Goal: Information Seeking & Learning: Learn about a topic

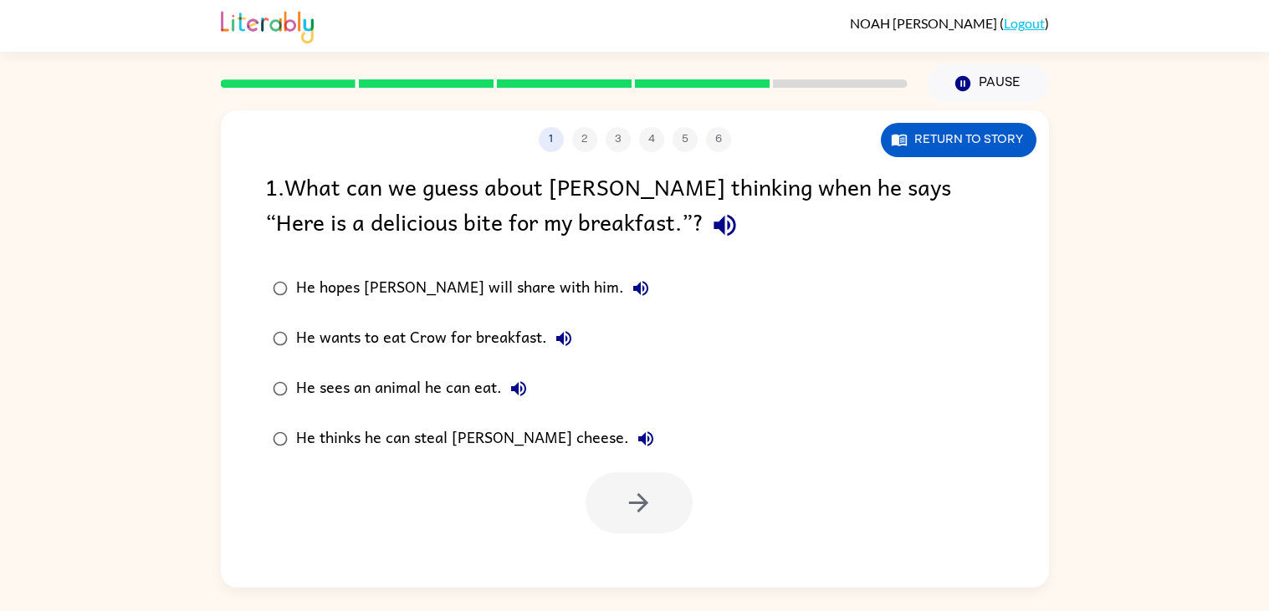
click at [1165, 188] on div "1 2 3 4 5 6 Return to story 1 . What can we guess about [PERSON_NAME] thinking …" at bounding box center [634, 345] width 1269 height 485
click at [1146, 191] on div "1 2 3 4 5 6 Return to story 1 . What can we guess about [PERSON_NAME] thinking …" at bounding box center [634, 345] width 1269 height 485
click at [101, 404] on div "1 2 3 4 5 6 Return to story 1 . What can we guess about [PERSON_NAME] thinking …" at bounding box center [634, 345] width 1269 height 485
click at [1193, 270] on div "1 2 3 4 5 6 Return to story 1 . What can we guess about [PERSON_NAME] thinking …" at bounding box center [634, 345] width 1269 height 485
click at [82, 404] on div "1 2 3 4 5 6 Return to story 1 . What can we guess about [PERSON_NAME] thinking …" at bounding box center [634, 345] width 1269 height 485
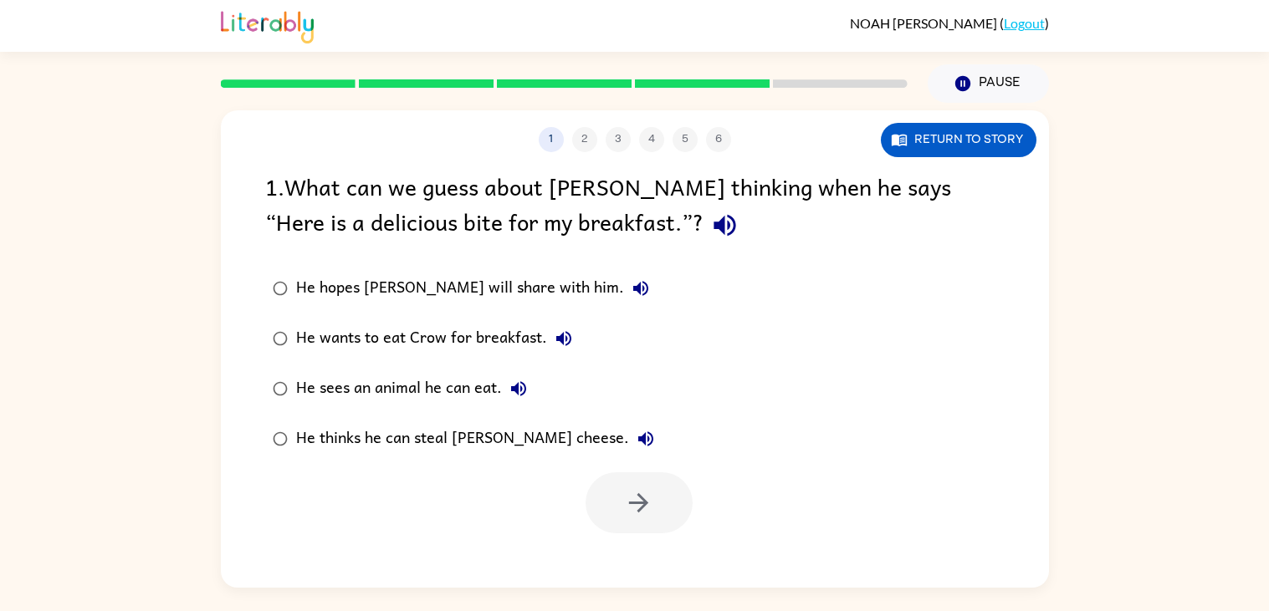
click at [107, 414] on div "1 2 3 4 5 6 Return to story 1 . What can we guess about [PERSON_NAME] thinking …" at bounding box center [634, 345] width 1269 height 485
click at [107, 408] on div "1 2 3 4 5 6 Return to story 1 . What can we guess about [PERSON_NAME] thinking …" at bounding box center [634, 345] width 1269 height 485
click at [1189, 477] on div "1 2 3 4 5 6 Return to story 1 . What can we guess about [PERSON_NAME] thinking …" at bounding box center [634, 345] width 1269 height 485
click at [1026, 441] on div "He hopes [PERSON_NAME] will share with him. He wants to eat Crow for breakfast.…" at bounding box center [657, 363] width 784 height 201
click at [1228, 398] on div "1 2 3 4 5 6 Return to story 1 . What can we guess about [PERSON_NAME] thinking …" at bounding box center [634, 345] width 1269 height 485
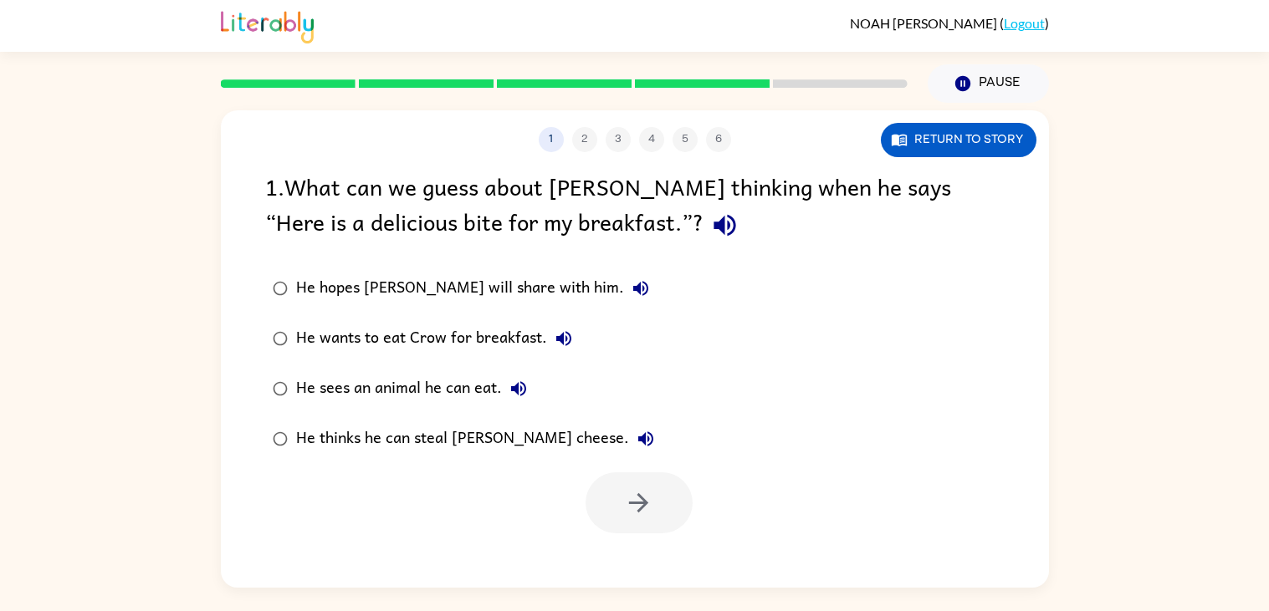
click at [129, 499] on div "1 2 3 4 5 6 Return to story 1 . What can we guess about [PERSON_NAME] thinking …" at bounding box center [634, 345] width 1269 height 485
click at [133, 379] on div "1 2 3 4 5 6 Return to story 1 . What can we guess about [PERSON_NAME] thinking …" at bounding box center [634, 345] width 1269 height 485
click at [1207, 397] on div "1 2 3 4 5 6 Return to story 1 . What can we guess about [PERSON_NAME] thinking …" at bounding box center [634, 345] width 1269 height 485
click at [1220, 452] on div "1 2 3 4 5 6 Return to story 1 . What can we guess about [PERSON_NAME] thinking …" at bounding box center [634, 345] width 1269 height 485
click at [1198, 457] on div "1 2 3 4 5 6 Return to story 1 . What can we guess about [PERSON_NAME] thinking …" at bounding box center [634, 345] width 1269 height 485
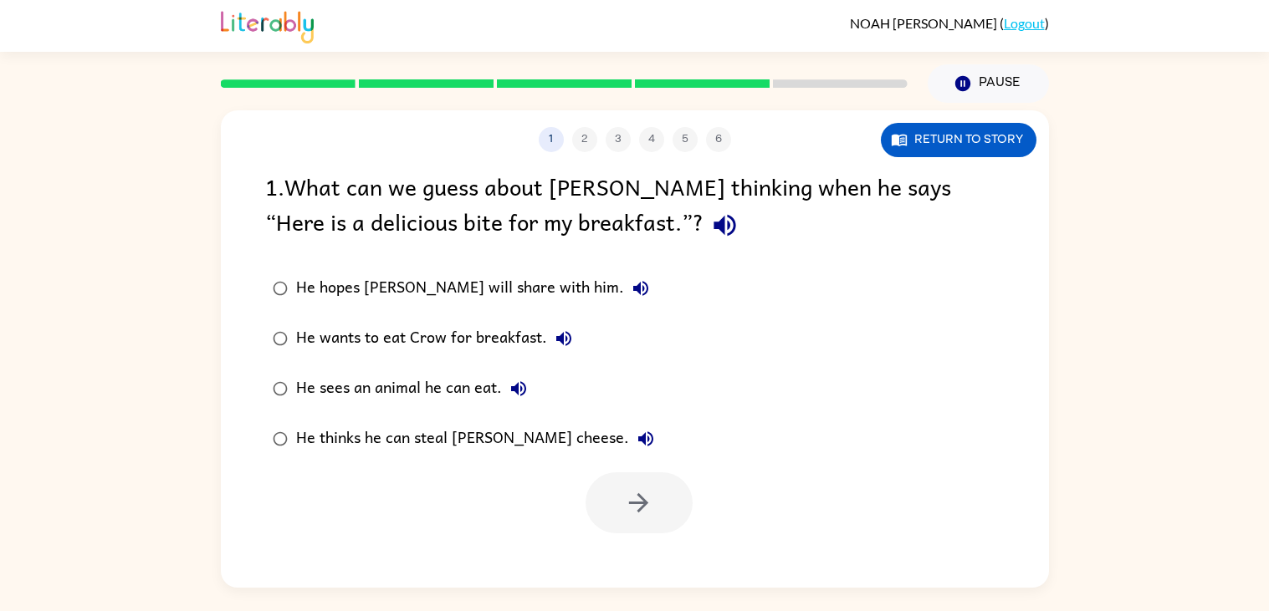
click at [146, 447] on div "1 2 3 4 5 6 Return to story 1 . What can we guess about [PERSON_NAME] thinking …" at bounding box center [634, 345] width 1269 height 485
click at [1202, 457] on div "1 2 3 4 5 6 Return to story 1 . What can we guess about [PERSON_NAME] thinking …" at bounding box center [634, 345] width 1269 height 485
click at [171, 408] on div "1 2 3 4 5 6 Return to story 1 . What can we guess about [PERSON_NAME] thinking …" at bounding box center [634, 345] width 1269 height 485
click at [328, 293] on div "He hopes [PERSON_NAME] will share with him." at bounding box center [476, 288] width 361 height 33
click at [314, 347] on div "He wants to eat Crow for breakfast." at bounding box center [438, 338] width 284 height 33
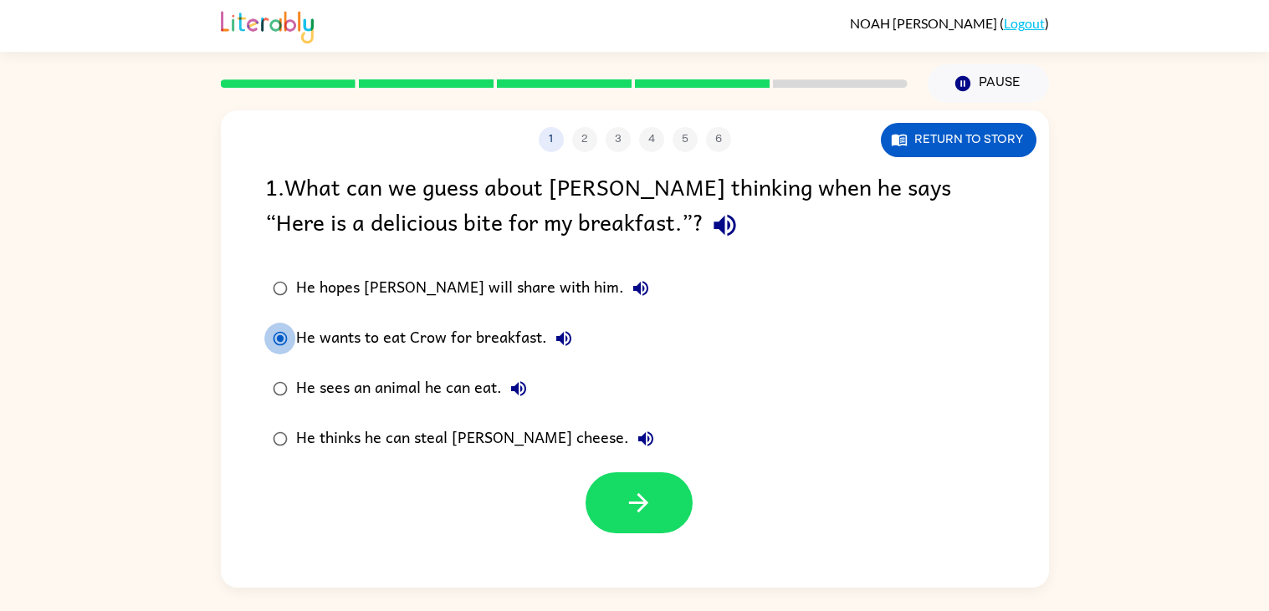
click at [381, 397] on div "He sees an animal he can eat." at bounding box center [415, 388] width 239 height 33
click at [606, 458] on div "He hopes [PERSON_NAME] will share with him. He wants to eat Crow for breakfast.…" at bounding box center [474, 363] width 419 height 201
click at [650, 513] on icon "button" at bounding box center [638, 502] width 29 height 29
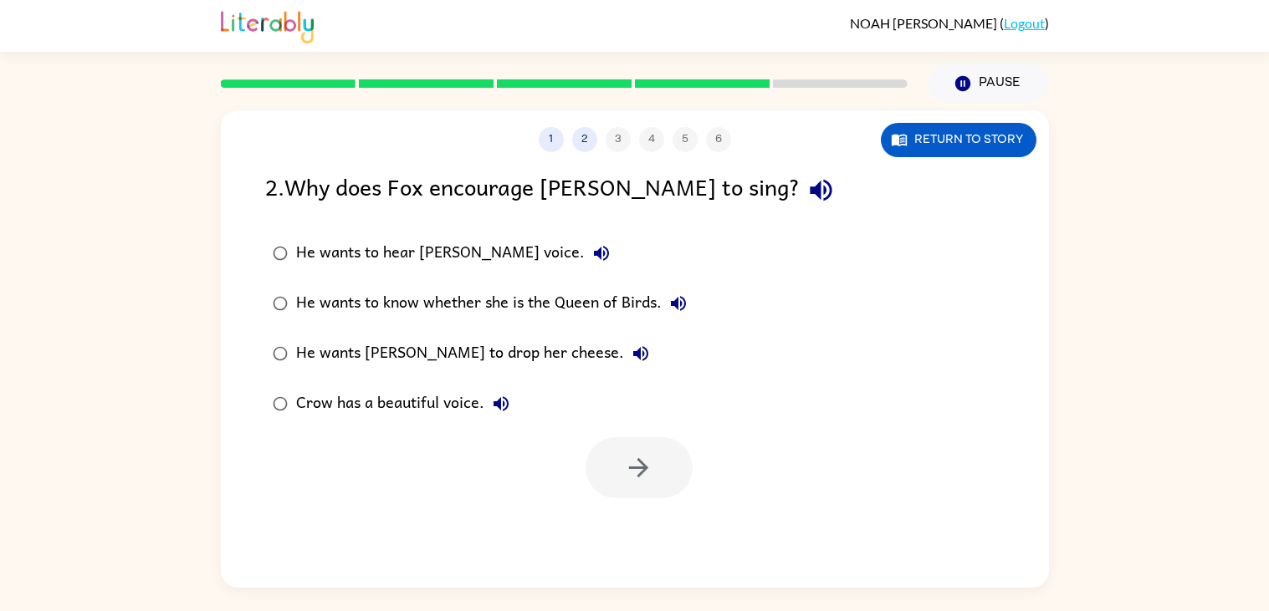
click at [431, 407] on div "Crow has a beautiful voice." at bounding box center [407, 403] width 222 height 33
click at [676, 476] on button "button" at bounding box center [638, 467] width 107 height 61
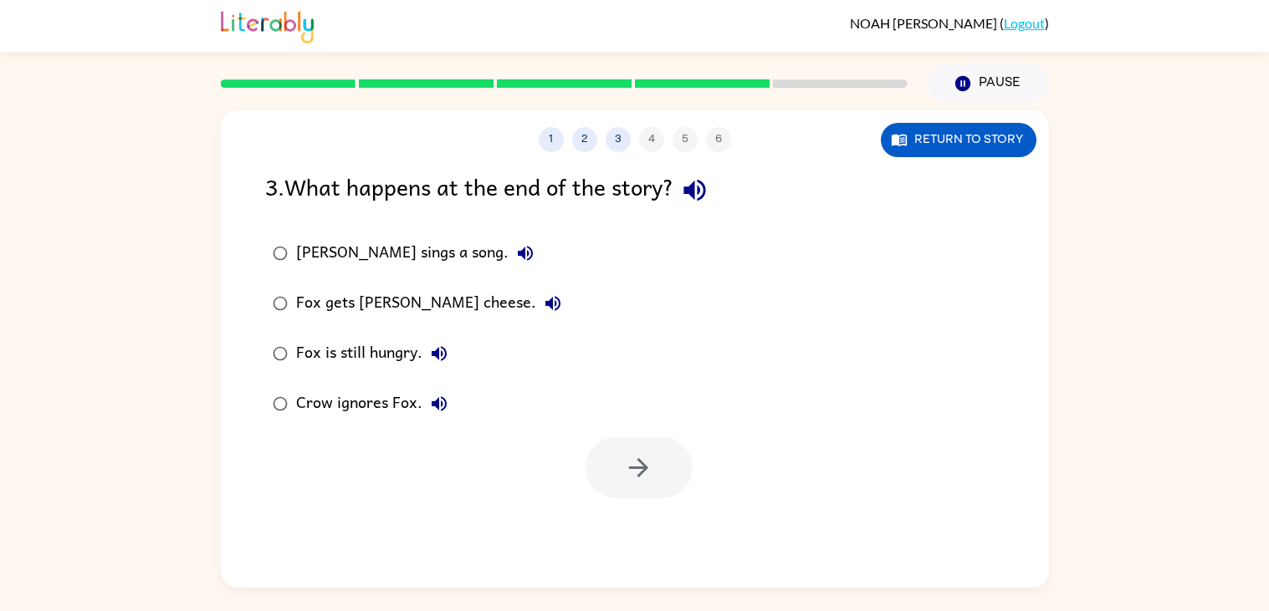
click at [348, 251] on div "[PERSON_NAME] sings a song." at bounding box center [419, 253] width 246 height 33
click at [634, 484] on button "button" at bounding box center [638, 467] width 107 height 61
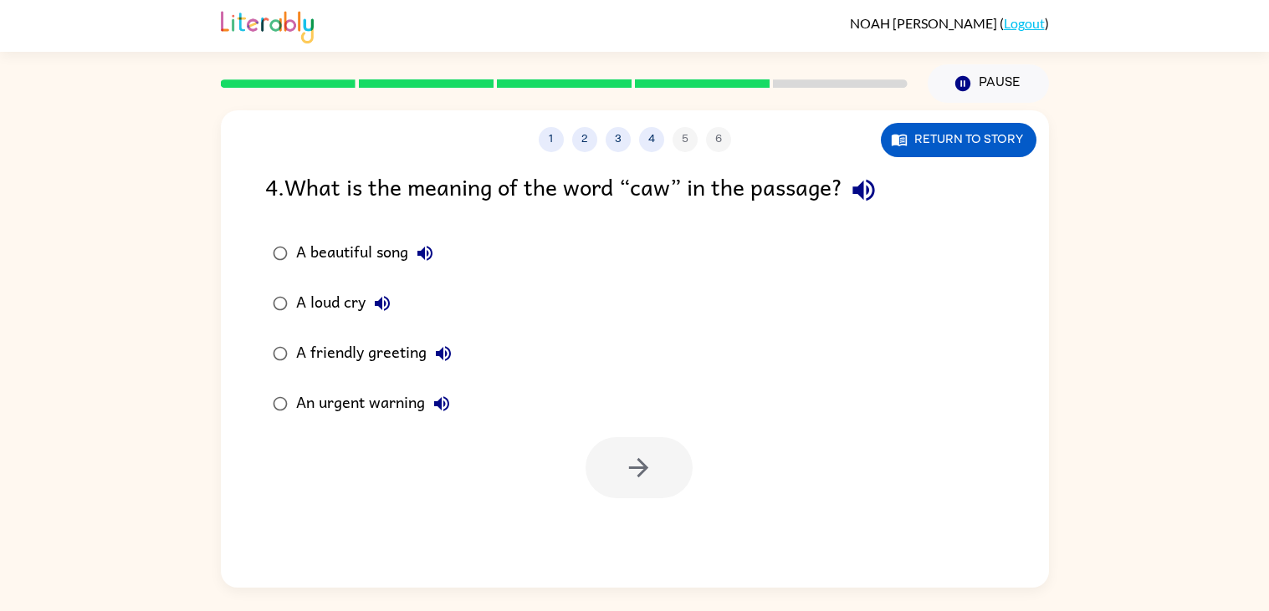
click at [0, 207] on div "1 2 3 4 5 6 Return to story 4 . What is the meaning of the word “caw” in the pa…" at bounding box center [634, 345] width 1269 height 485
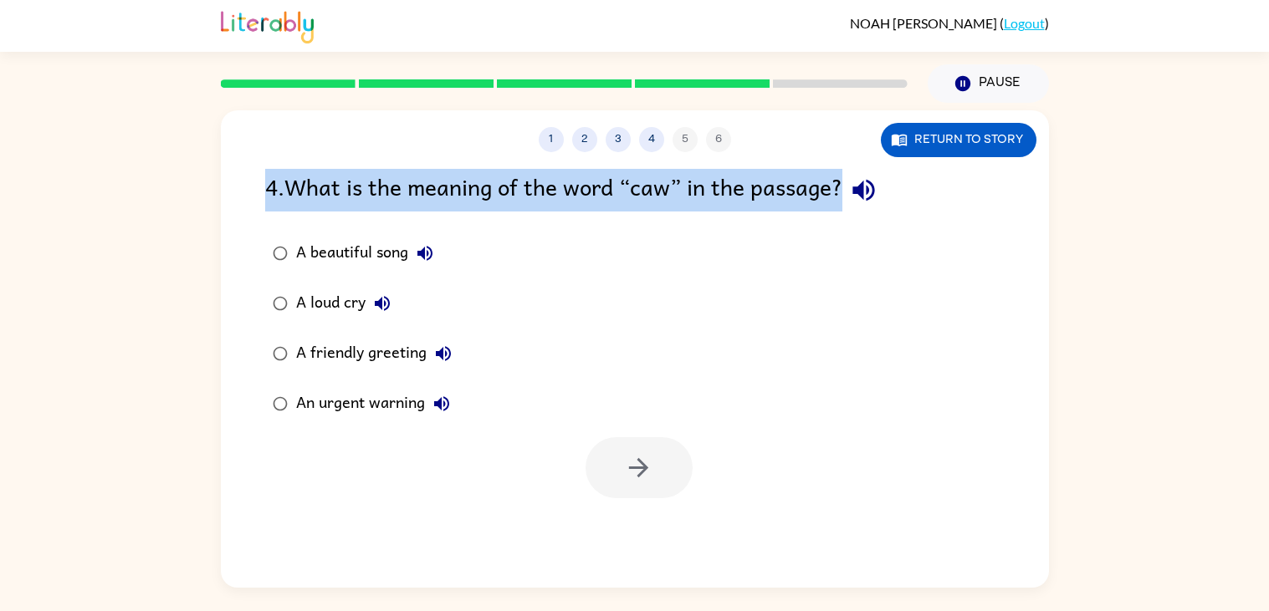
click at [97, 323] on div "1 2 3 4 5 6 Return to story 4 . What is the meaning of the word “caw” in the pa…" at bounding box center [634, 345] width 1269 height 485
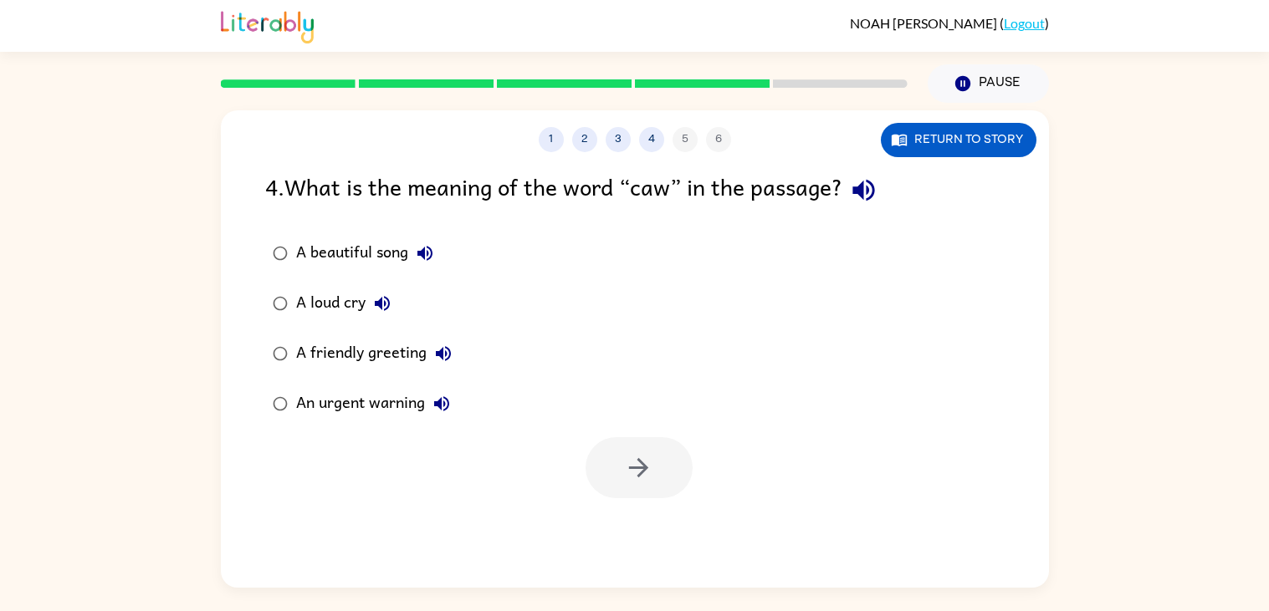
click at [97, 334] on div "1 2 3 4 5 6 Return to story 4 . What is the meaning of the word “caw” in the pa…" at bounding box center [634, 345] width 1269 height 485
click at [105, 339] on div "1 2 3 4 5 6 Return to story 4 . What is the meaning of the word “caw” in the pa…" at bounding box center [634, 345] width 1269 height 485
click at [108, 340] on div "1 2 3 4 5 6 Return to story 4 . What is the meaning of the word “caw” in the pa…" at bounding box center [634, 345] width 1269 height 485
click at [41, 249] on div "1 2 3 4 5 6 Return to story 4 . What is the meaning of the word “caw” in the pa…" at bounding box center [634, 345] width 1269 height 485
click at [39, 251] on div "1 2 3 4 5 6 Return to story 4 . What is the meaning of the word “caw” in the pa…" at bounding box center [634, 345] width 1269 height 485
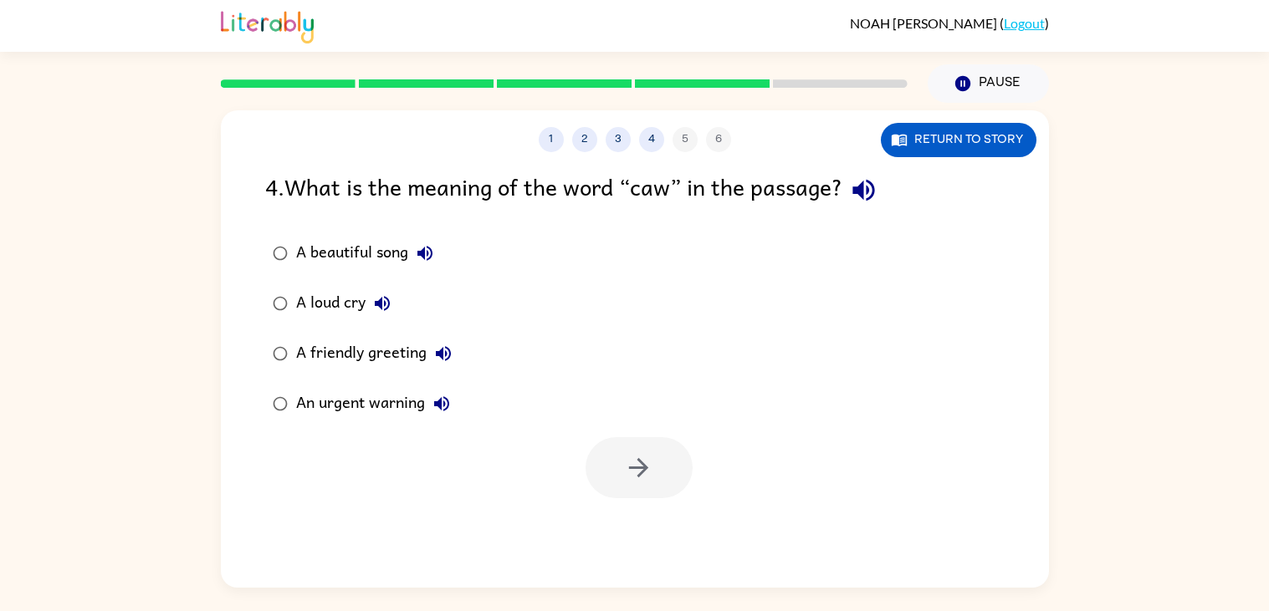
click at [40, 254] on div "1 2 3 4 5 6 Return to story 4 . What is the meaning of the word “caw” in the pa…" at bounding box center [634, 345] width 1269 height 485
click at [39, 255] on div "1 2 3 4 5 6 Return to story 4 . What is the meaning of the word “caw” in the pa…" at bounding box center [634, 345] width 1269 height 485
click at [40, 250] on div "1 2 3 4 5 6 Return to story 4 . What is the meaning of the word “caw” in the pa…" at bounding box center [634, 345] width 1269 height 485
click at [40, 254] on div "1 2 3 4 5 6 Return to story 4 . What is the meaning of the word “caw” in the pa…" at bounding box center [634, 345] width 1269 height 485
click at [41, 248] on div "1 2 3 4 5 6 Return to story 4 . What is the meaning of the word “caw” in the pa…" at bounding box center [634, 345] width 1269 height 485
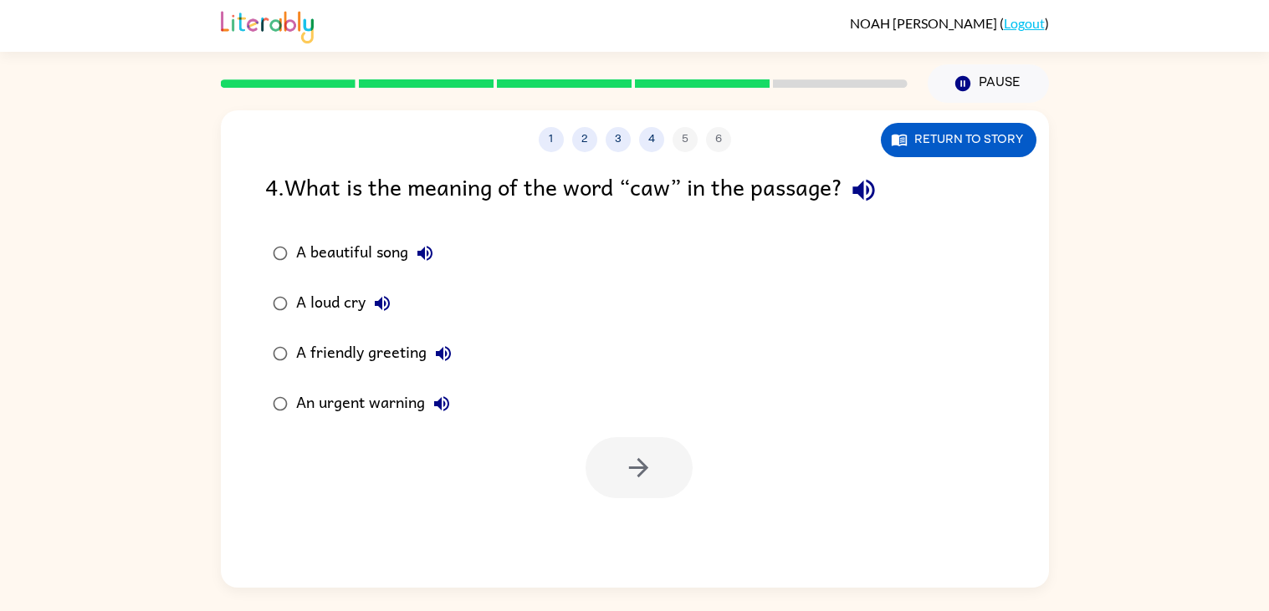
click at [41, 249] on div "1 2 3 4 5 6 Return to story 4 . What is the meaning of the word “caw” in the pa…" at bounding box center [634, 345] width 1269 height 485
click at [40, 254] on div "1 2 3 4 5 6 Return to story 4 . What is the meaning of the word “caw” in the pa…" at bounding box center [634, 345] width 1269 height 485
click at [41, 248] on div "1 2 3 4 5 6 Return to story 4 . What is the meaning of the word “caw” in the pa…" at bounding box center [634, 345] width 1269 height 485
click at [41, 253] on div "1 2 3 4 5 6 Return to story 4 . What is the meaning of the word “caw” in the pa…" at bounding box center [634, 345] width 1269 height 485
click at [41, 248] on div "1 2 3 4 5 6 Return to story 4 . What is the meaning of the word “caw” in the pa…" at bounding box center [634, 345] width 1269 height 485
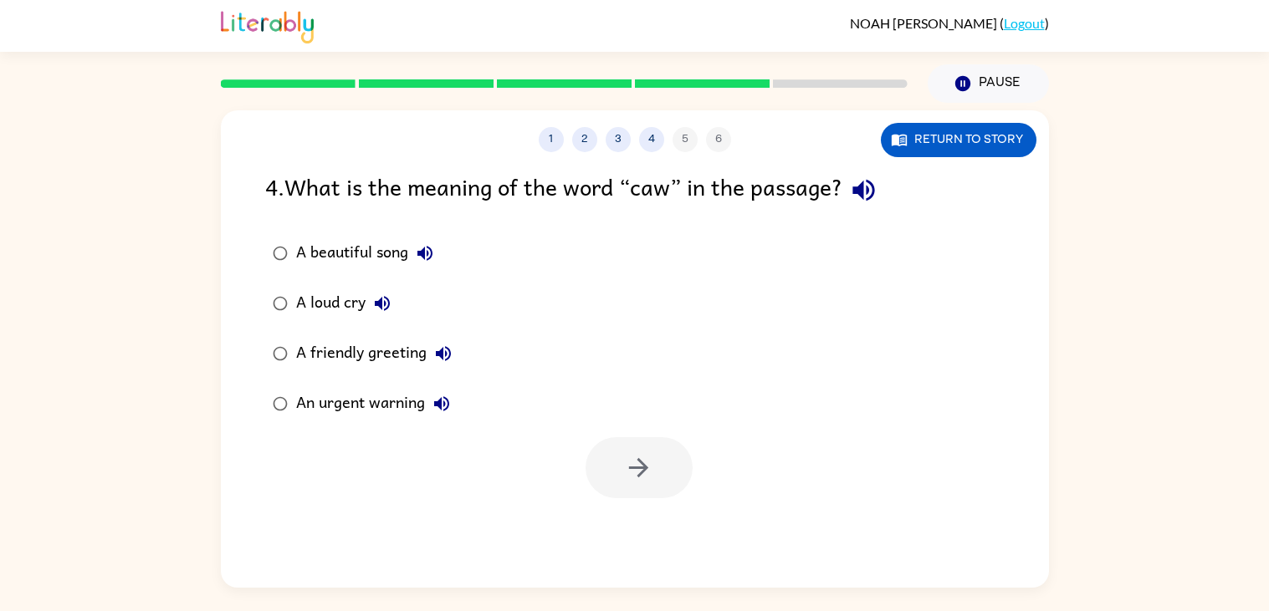
click at [41, 250] on div "1 2 3 4 5 6 Return to story 4 . What is the meaning of the word “caw” in the pa…" at bounding box center [634, 345] width 1269 height 485
click at [102, 425] on div "1 2 3 4 5 6 Return to story 4 . What is the meaning of the word “caw” in the pa…" at bounding box center [634, 345] width 1269 height 485
click at [308, 314] on div "A loud cry" at bounding box center [347, 303] width 103 height 33
click at [616, 465] on button "button" at bounding box center [638, 467] width 107 height 61
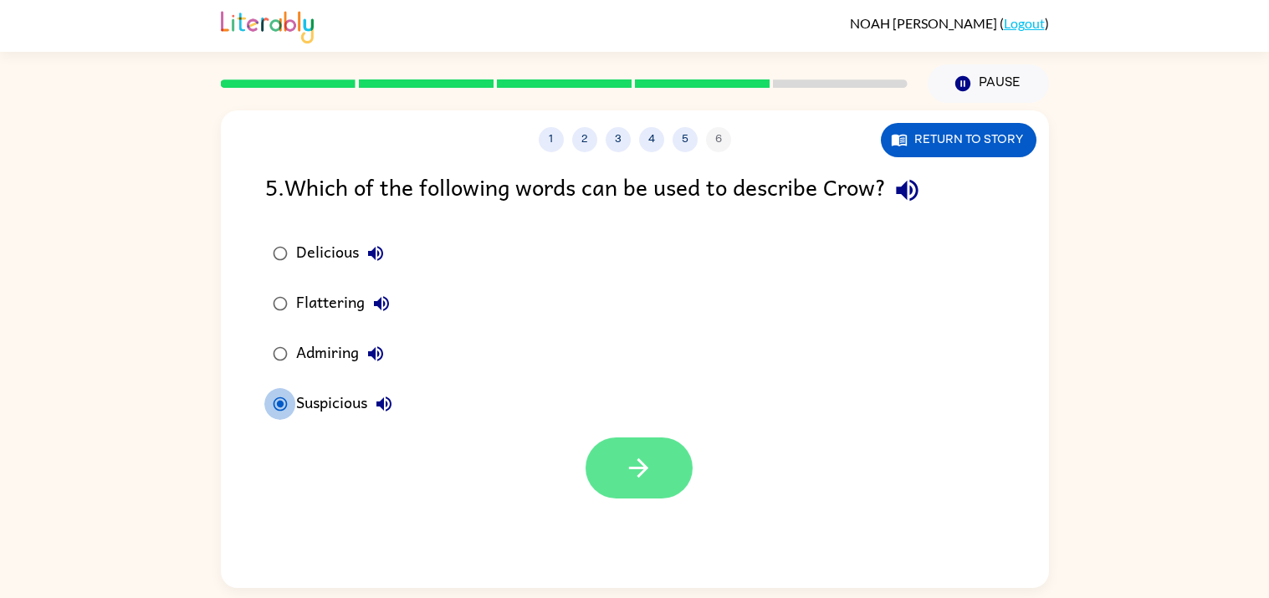
click at [628, 494] on button "button" at bounding box center [638, 467] width 107 height 61
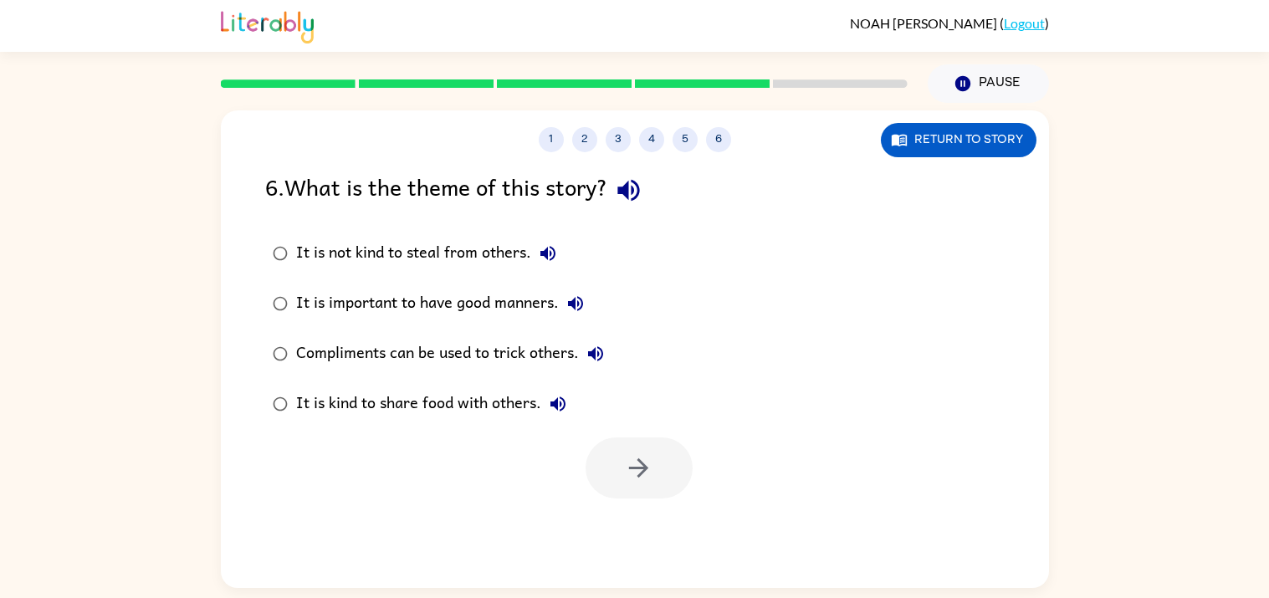
click at [322, 299] on div "It is important to have good manners." at bounding box center [444, 303] width 296 height 33
click at [617, 466] on button "button" at bounding box center [638, 467] width 107 height 61
